Goal: Task Accomplishment & Management: Use online tool/utility

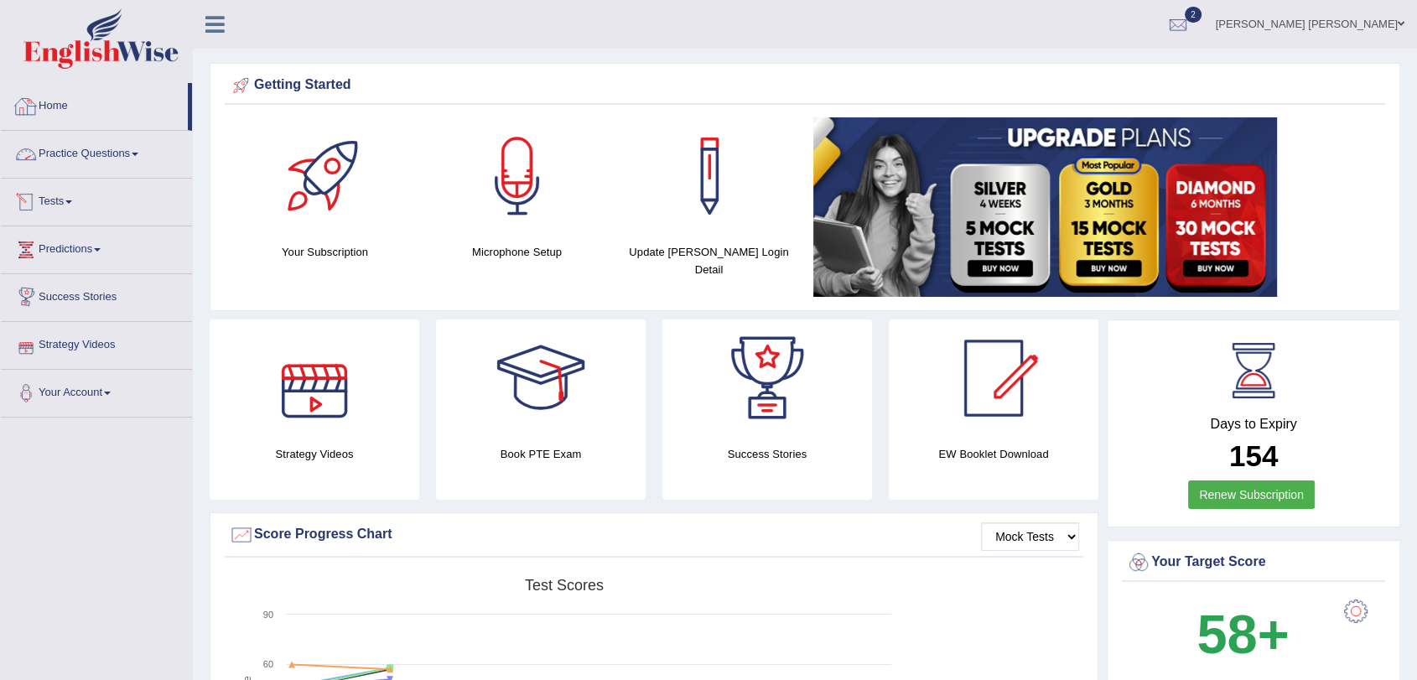
click at [48, 187] on link "Tests" at bounding box center [96, 200] width 191 height 42
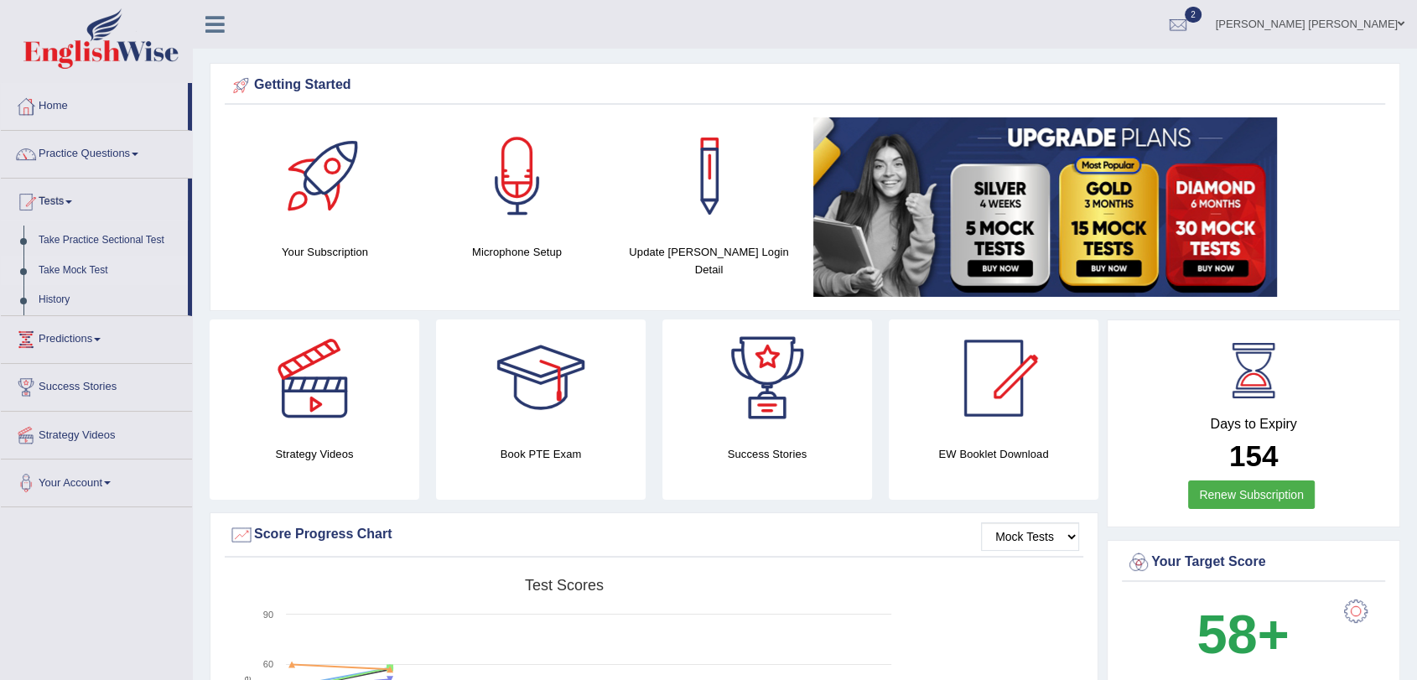
click at [87, 272] on link "Take Mock Test" at bounding box center [109, 271] width 157 height 30
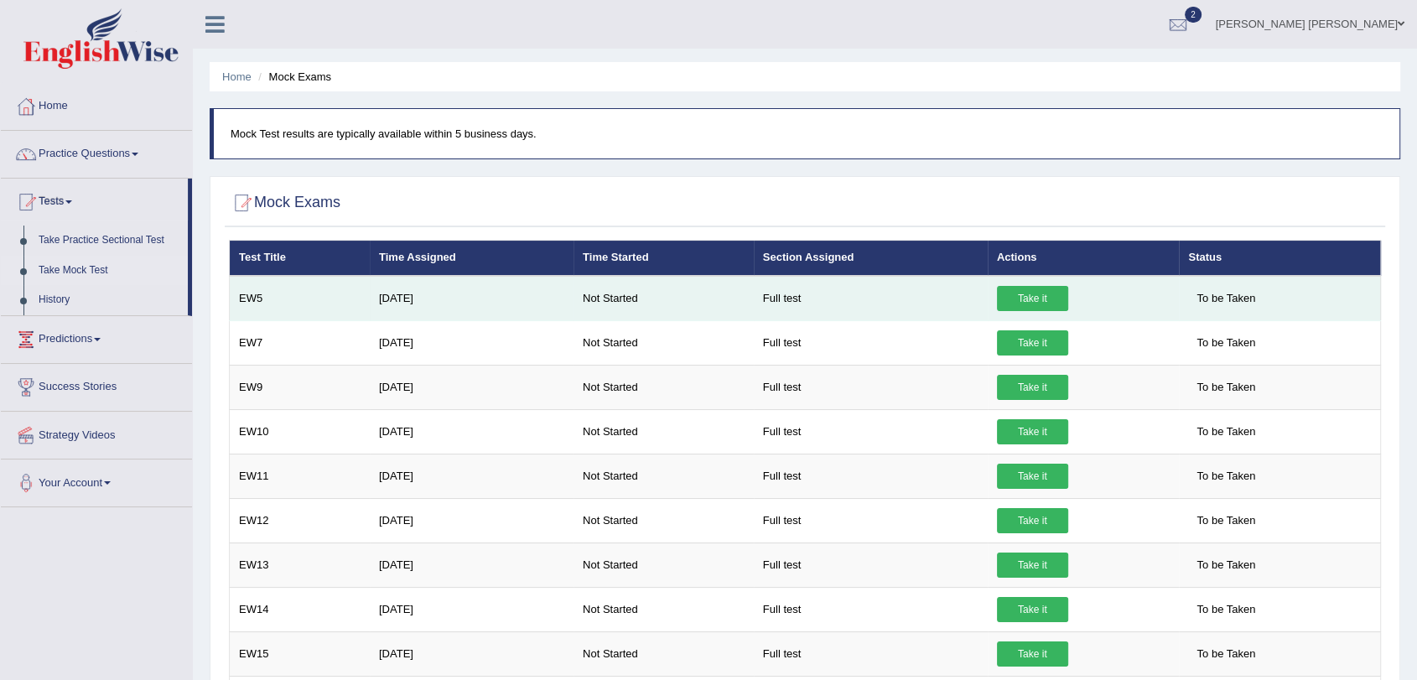
click at [1022, 283] on td "Take it" at bounding box center [1084, 298] width 192 height 45
click at [1027, 293] on link "Take it" at bounding box center [1032, 298] width 71 height 25
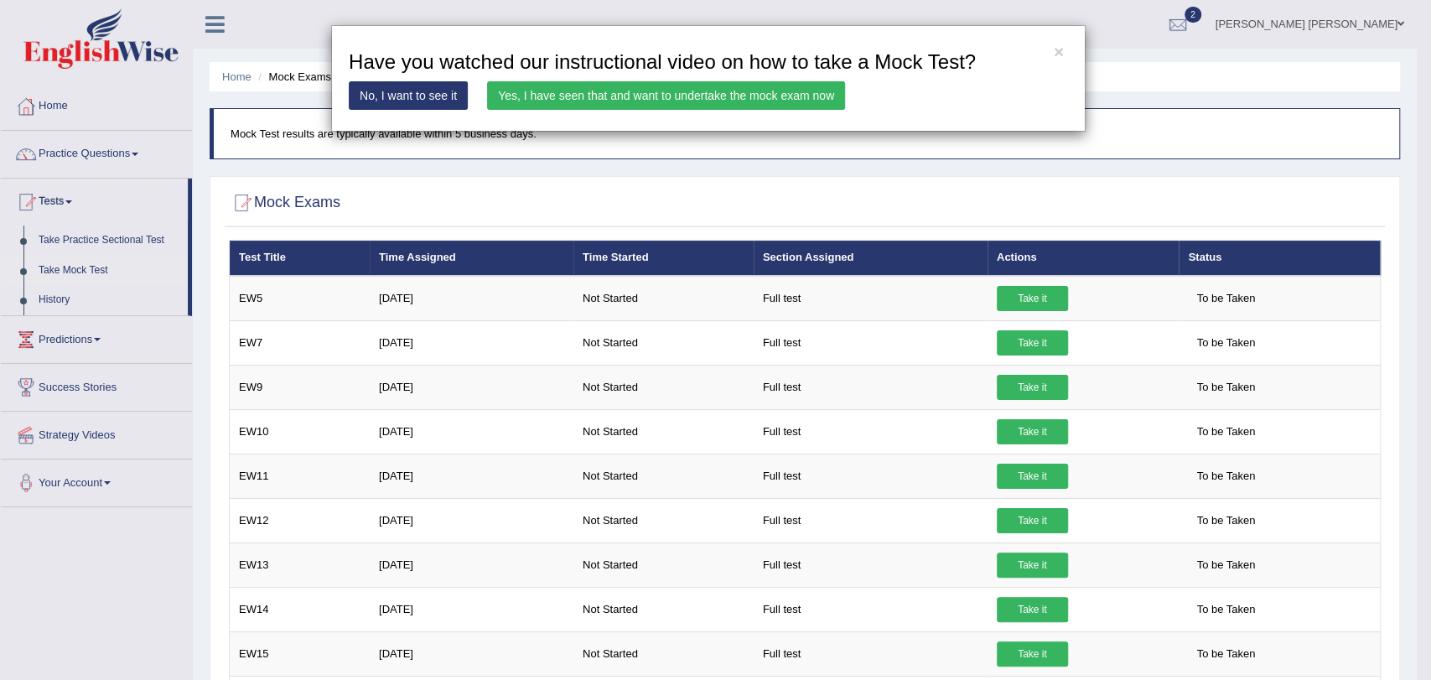
click at [739, 96] on link "Yes, I have seen that and want to undertake the mock exam now" at bounding box center [666, 95] width 358 height 29
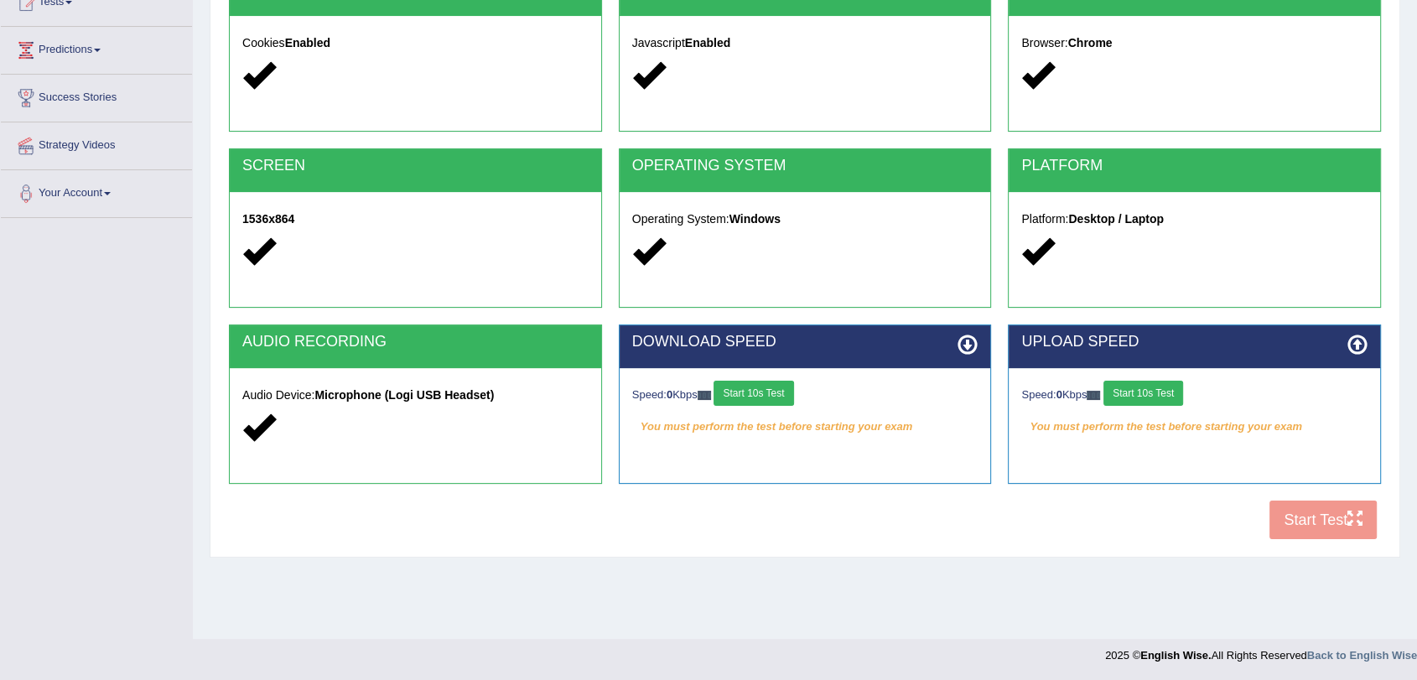
scroll to position [200, 0]
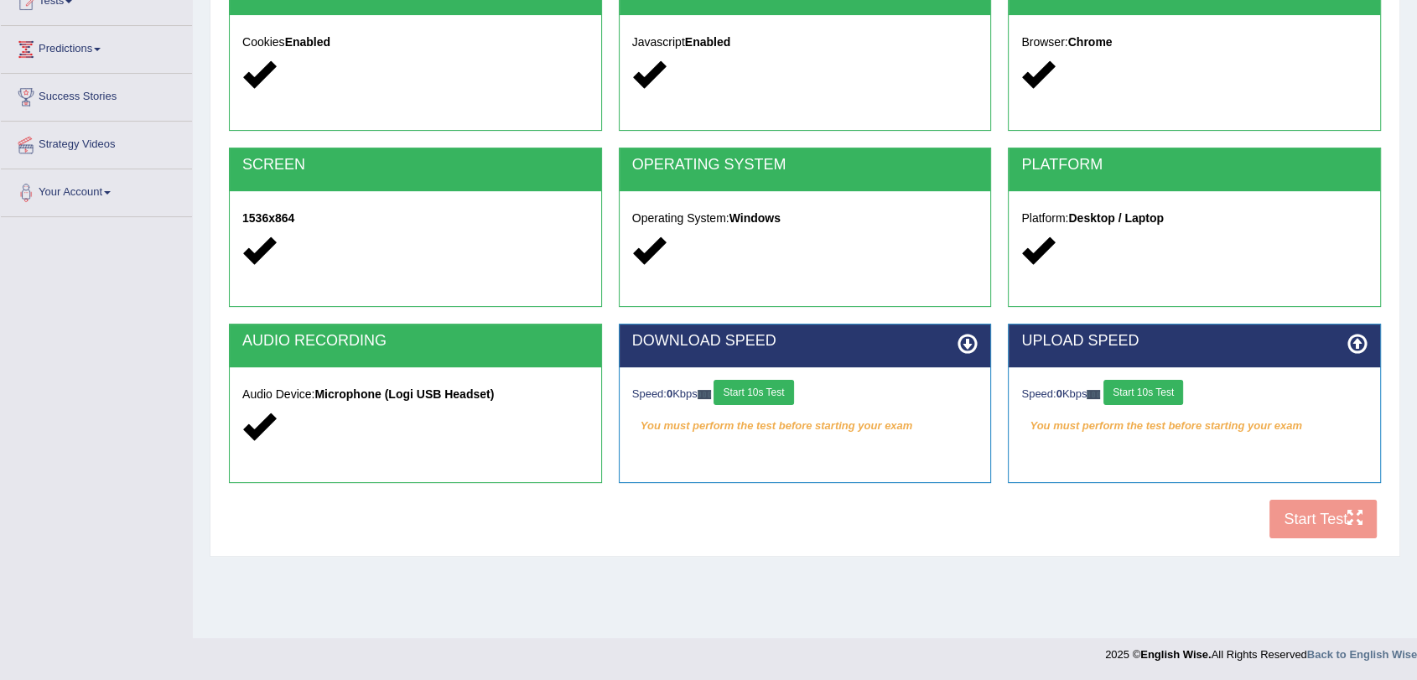
click at [780, 391] on button "Start 10s Test" at bounding box center [754, 392] width 80 height 25
click at [1161, 388] on button "Start 10s Test" at bounding box center [1143, 392] width 80 height 25
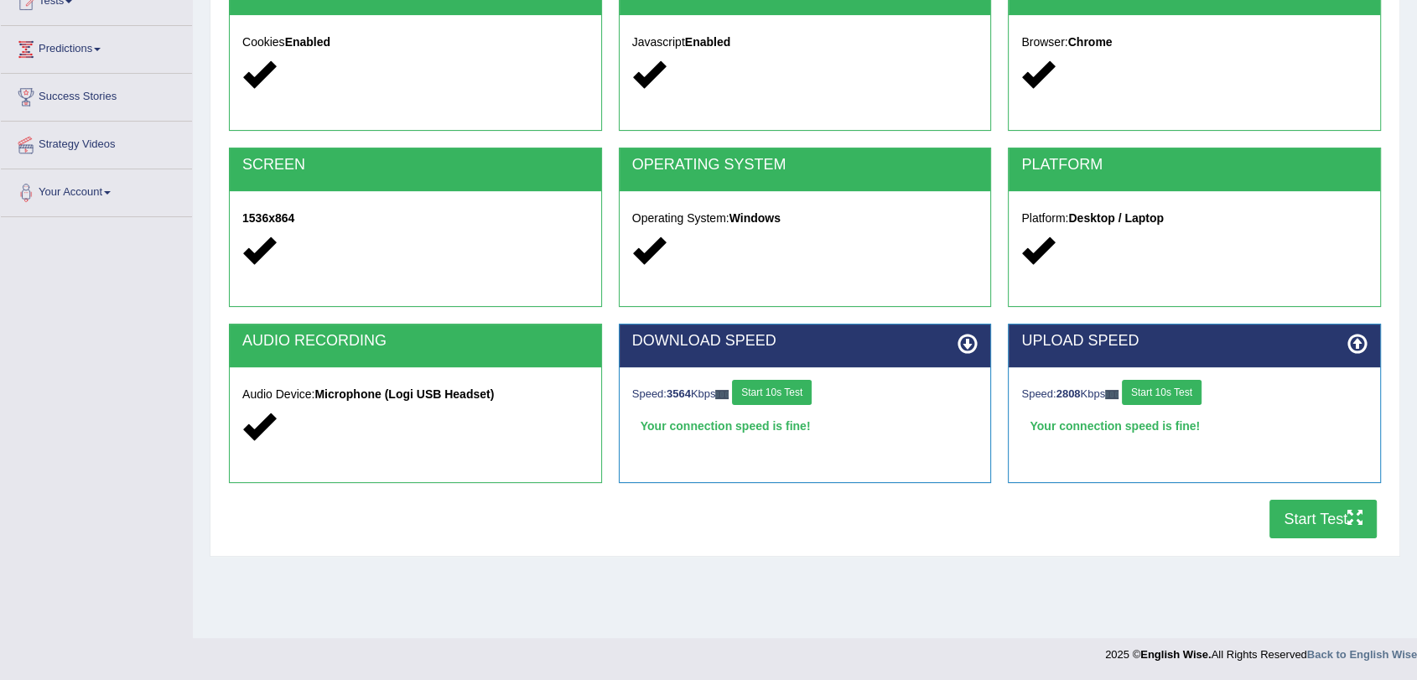
click at [1317, 522] on button "Start Test" at bounding box center [1322, 519] width 107 height 39
